Goal: Find specific page/section: Find specific page/section

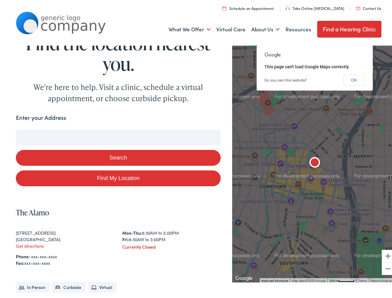
click at [196, 149] on button "Search" at bounding box center [118, 156] width 204 height 16
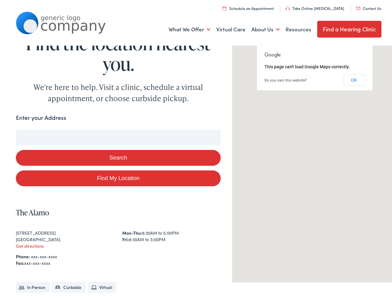
click at [185, 28] on link "What We Offer" at bounding box center [189, 27] width 42 height 23
click at [260, 28] on link "About Us" at bounding box center [265, 27] width 28 height 23
click at [250, 128] on button "Search" at bounding box center [253, 128] width 8 height 8
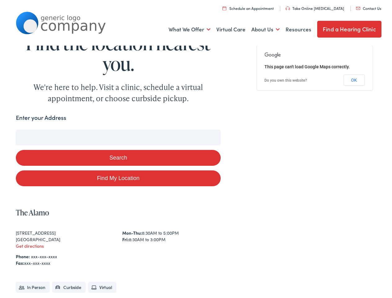
click at [117, 156] on button "Search" at bounding box center [118, 156] width 204 height 16
